Goal: Information Seeking & Learning: Learn about a topic

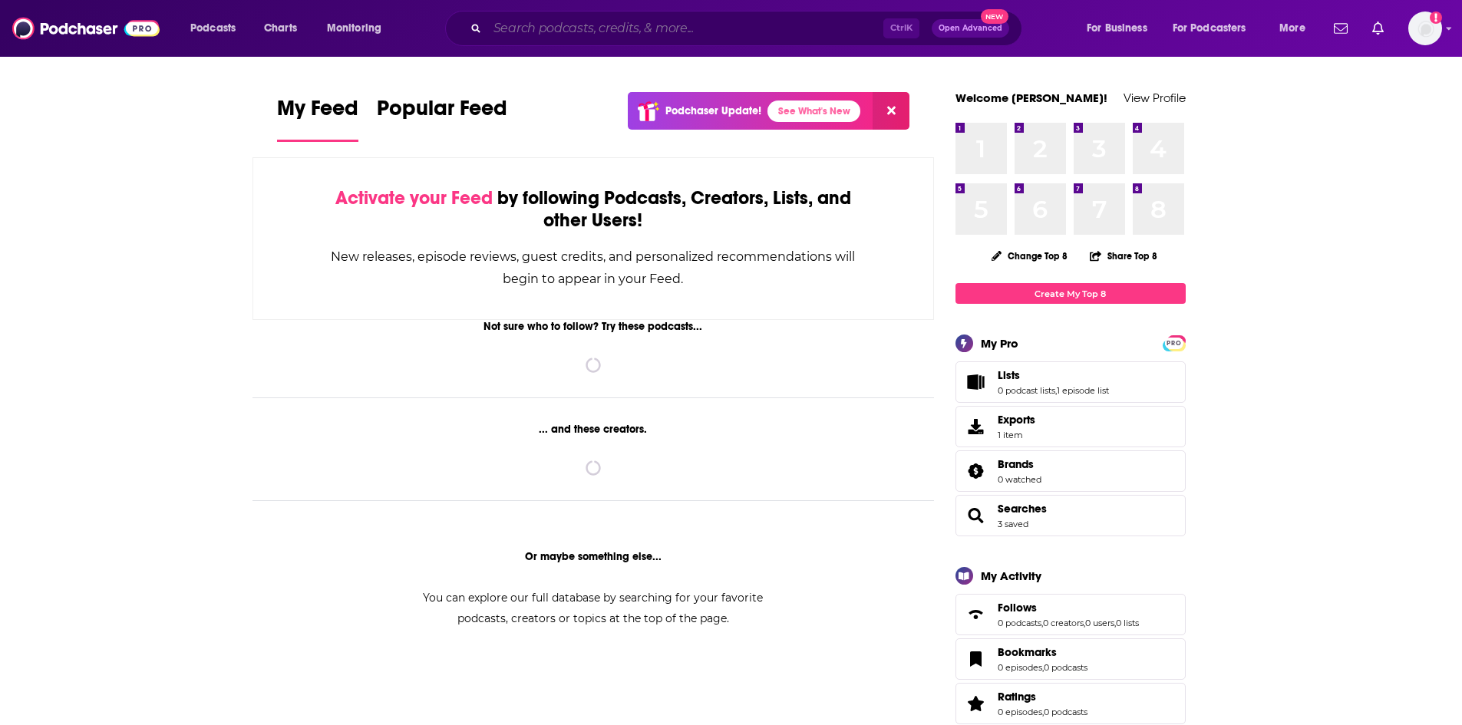
click at [556, 34] on input "Search podcasts, credits, & more..." at bounding box center [685, 28] width 396 height 25
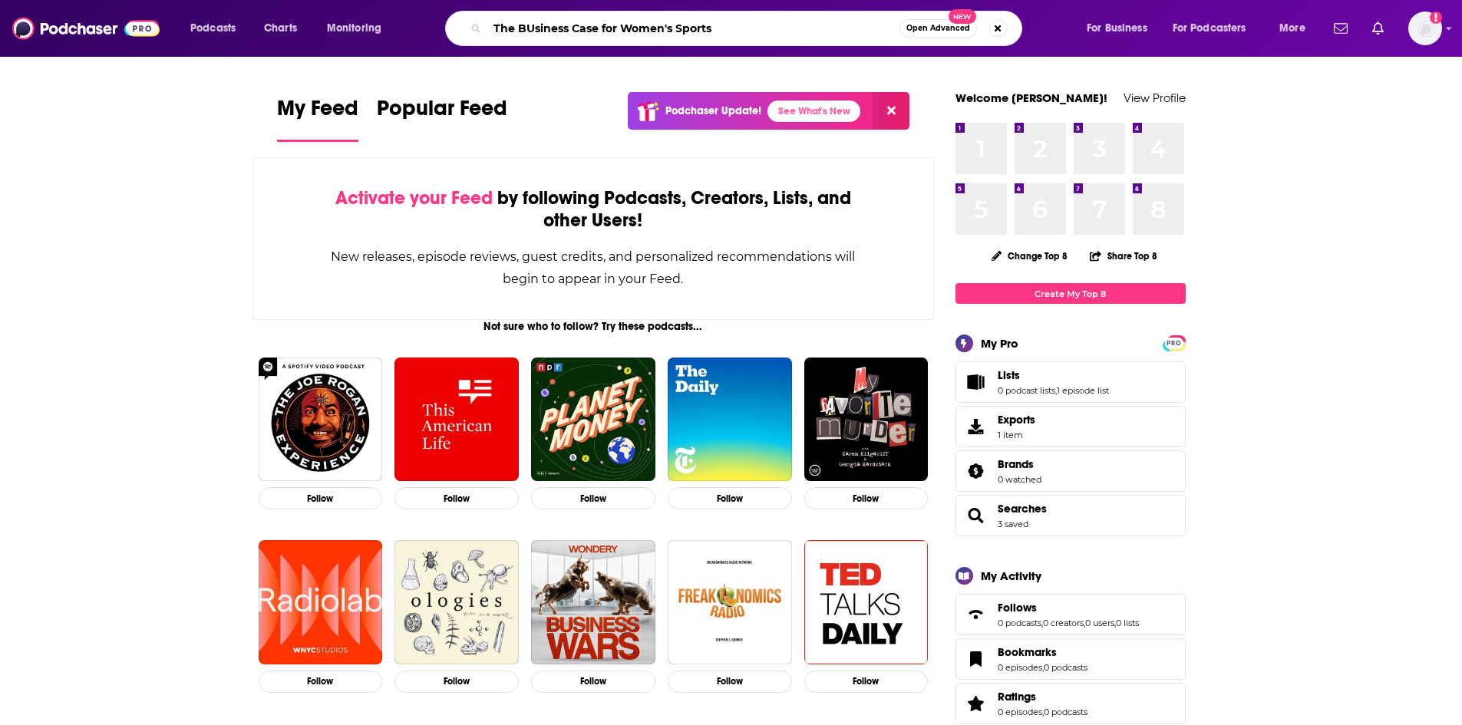
type input "The BUsiness Case for Women's Sports"
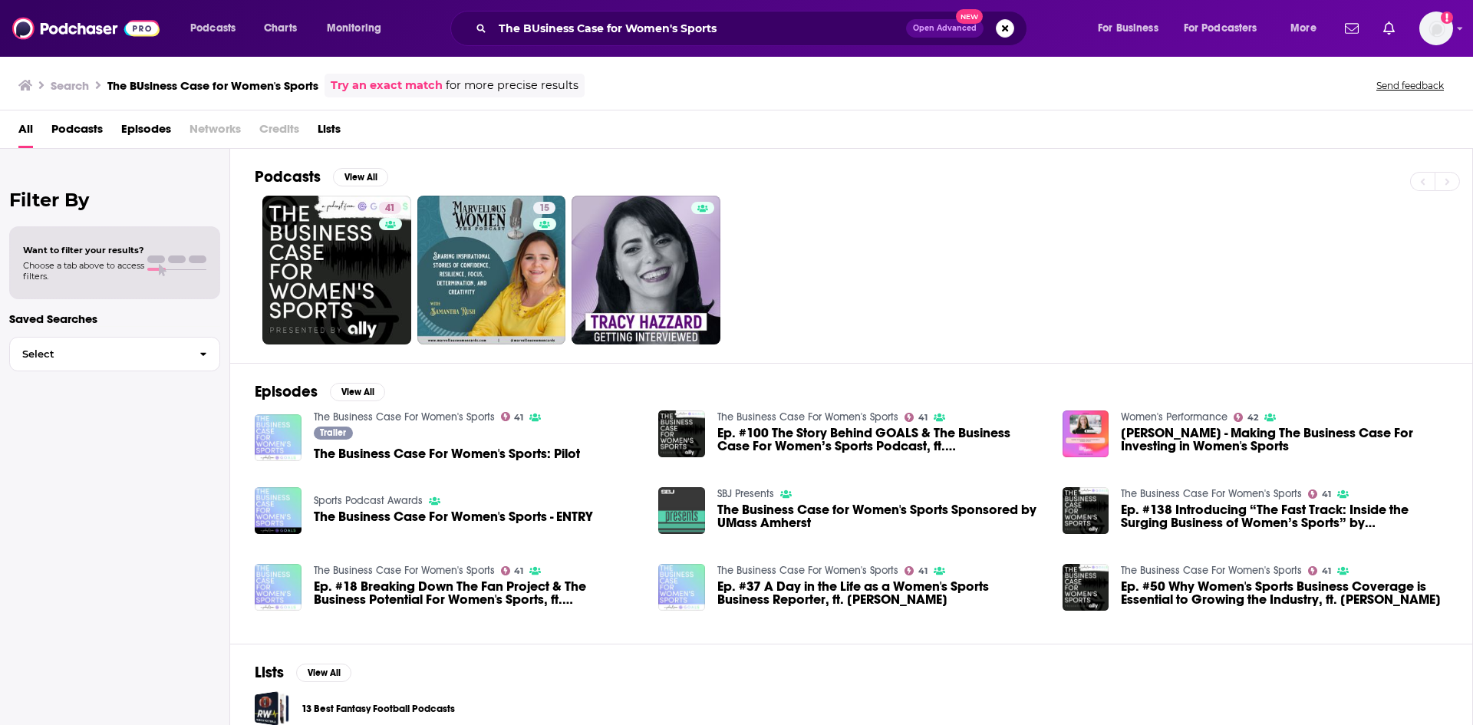
click at [470, 464] on div "Trailer The Business Case For Women's Sports: Pilot" at bounding box center [447, 446] width 266 height 38
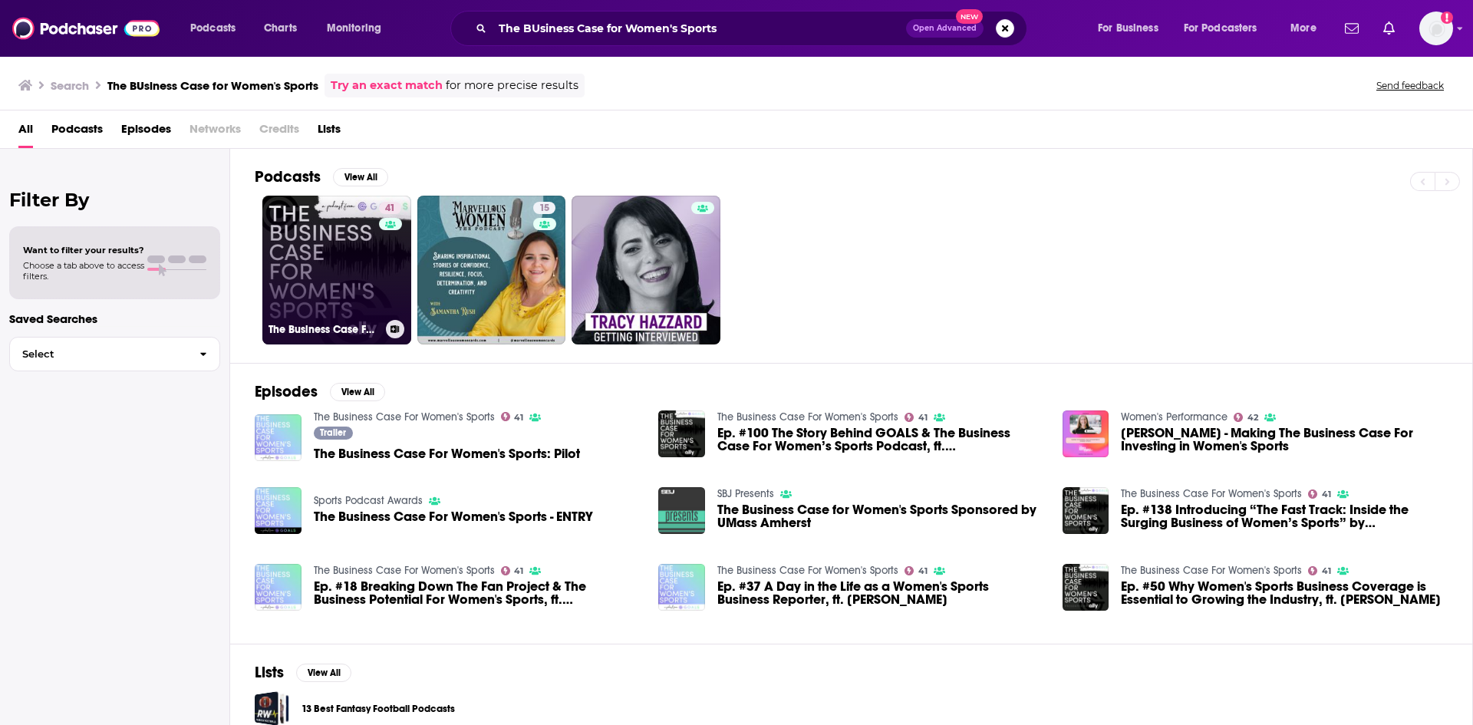
click at [358, 275] on link "41 The Business Case For Women's Sports" at bounding box center [336, 270] width 149 height 149
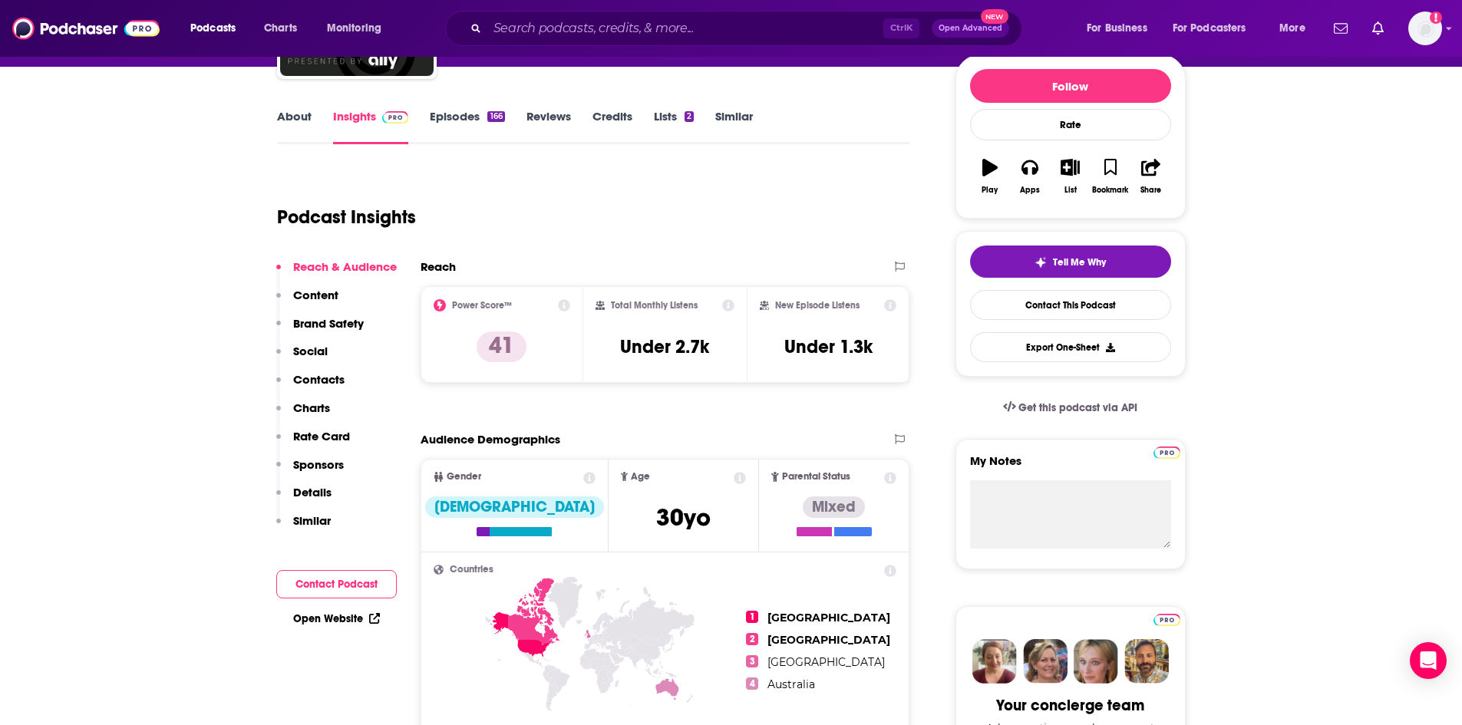
scroll to position [230, 0]
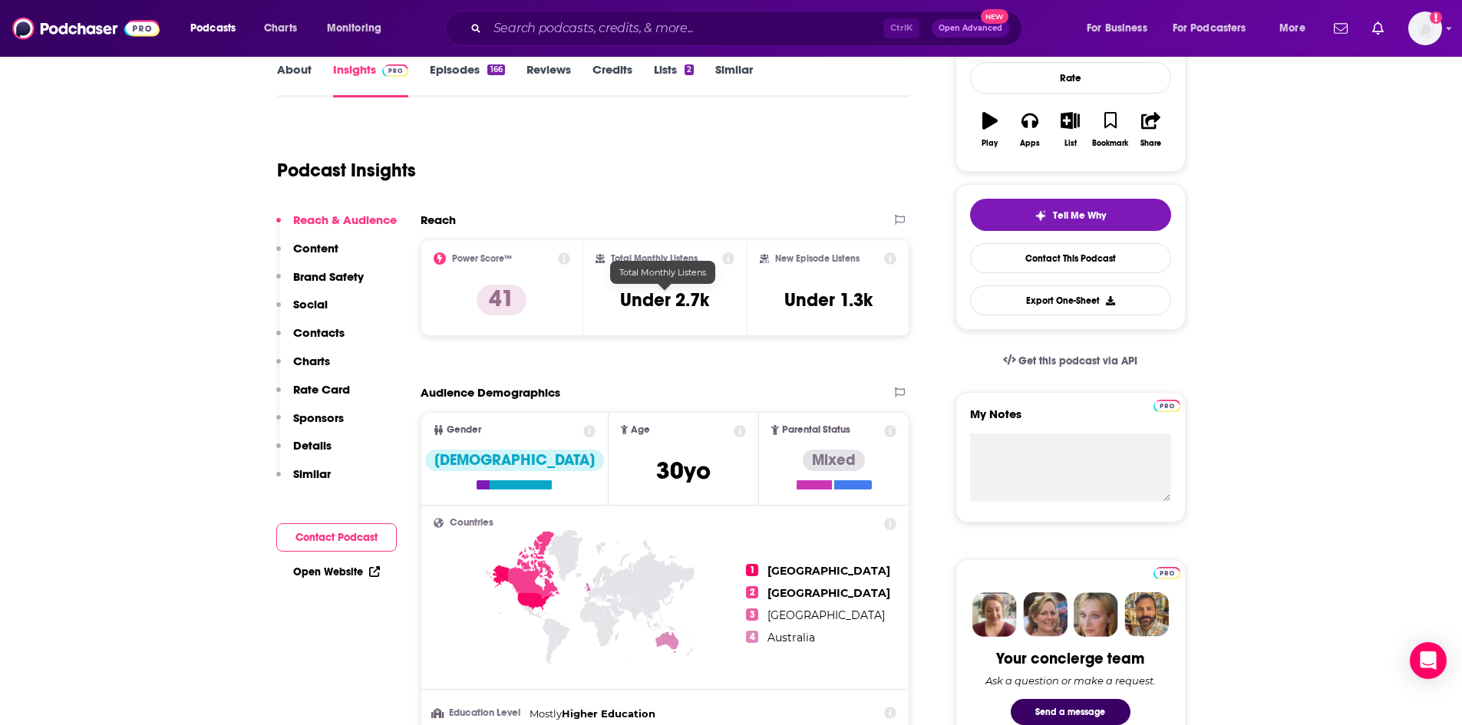
click at [684, 297] on h3 "Under 2.7k" at bounding box center [664, 300] width 89 height 23
click at [737, 258] on div "Total Monthly Listens Under 2.7k" at bounding box center [664, 287] width 163 height 97
click at [732, 256] on icon at bounding box center [728, 258] width 12 height 12
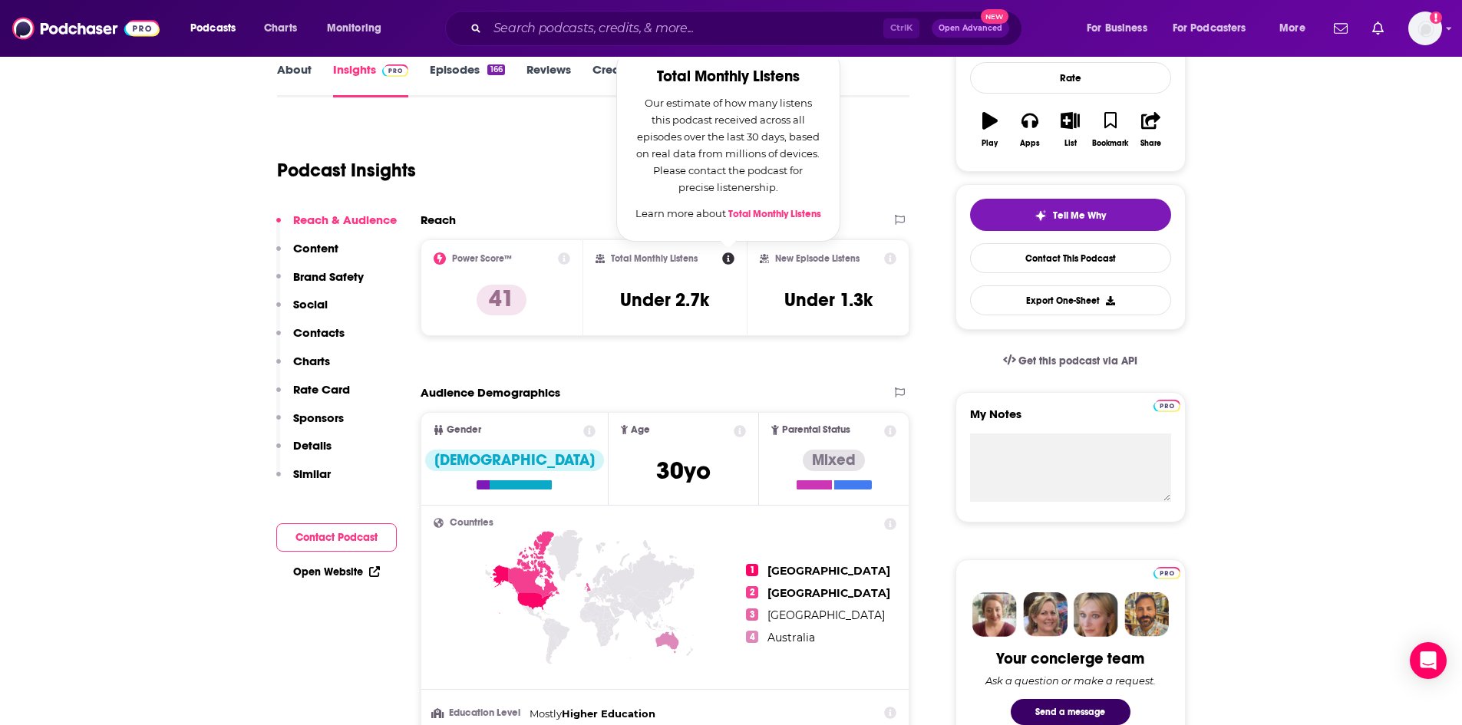
click at [711, 288] on div "Total Monthly Listens Total Monthly Listens Our estimate of how many listens th…" at bounding box center [664, 287] width 139 height 71
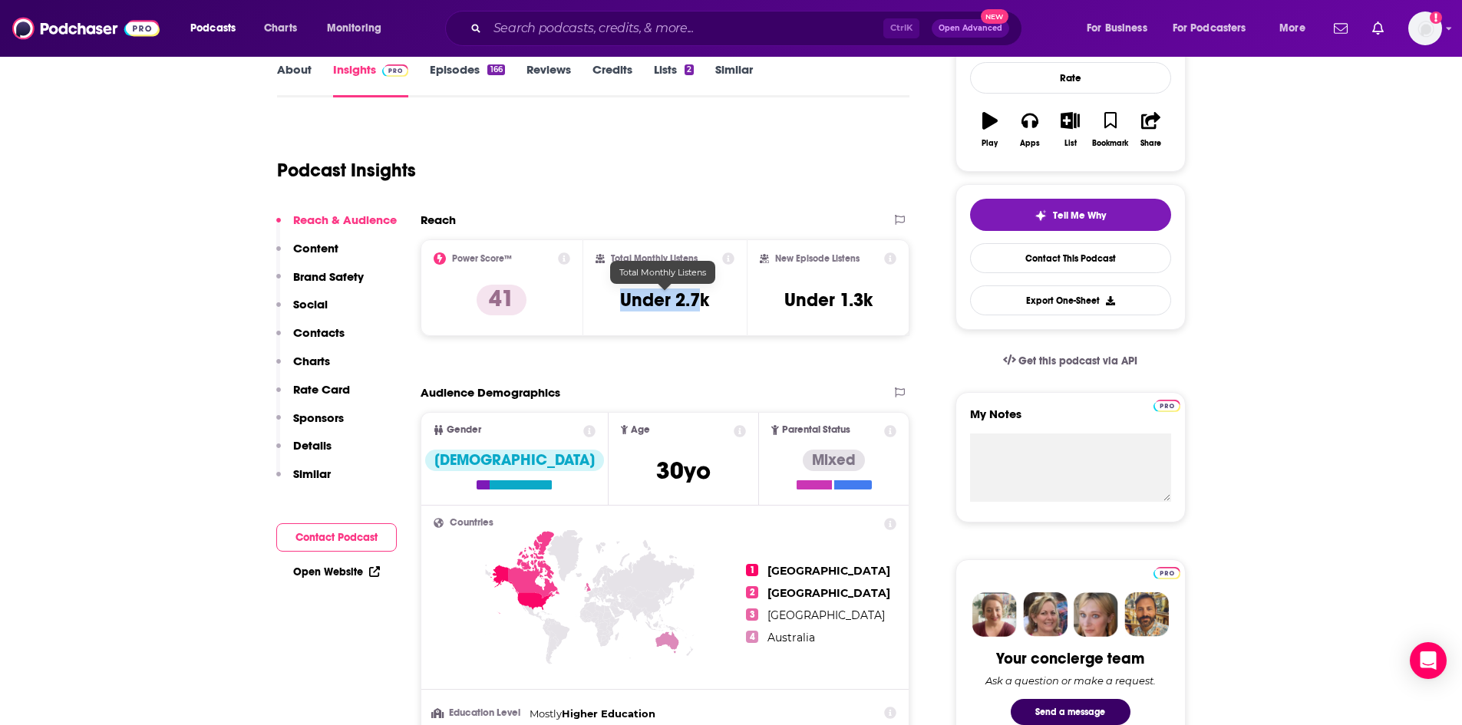
drag, startPoint x: 621, startPoint y: 303, endPoint x: 701, endPoint y: 308, distance: 80.7
click at [701, 308] on h3 "Under 2.7k" at bounding box center [664, 300] width 89 height 23
click at [693, 414] on span "Age [DEMOGRAPHIC_DATA] yo" at bounding box center [684, 458] width 150 height 91
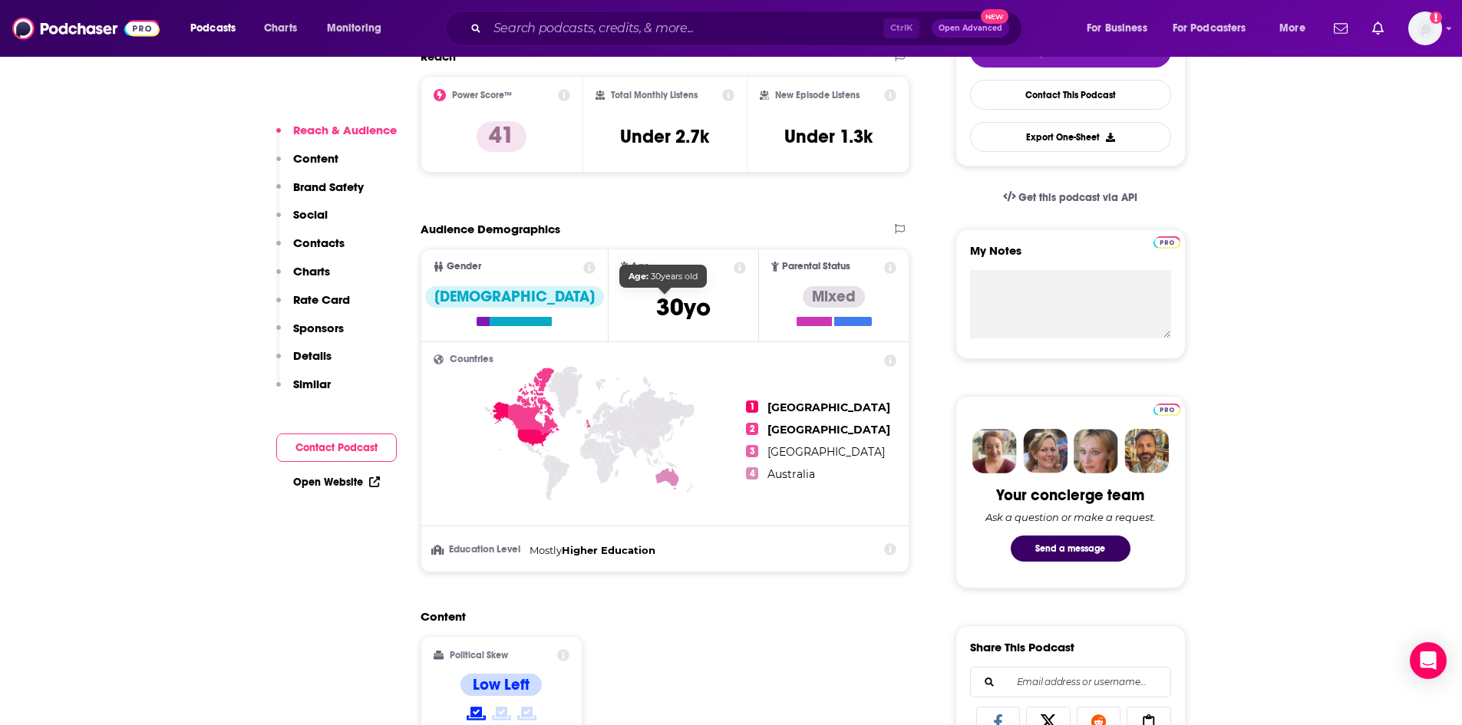
scroll to position [537, 0]
